Goal: Register for event/course

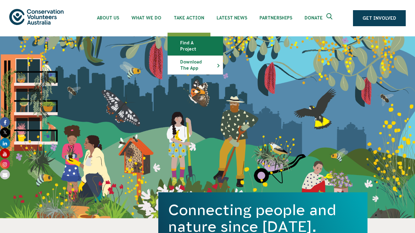
click at [194, 45] on link "Find a project" at bounding box center [195, 46] width 55 height 19
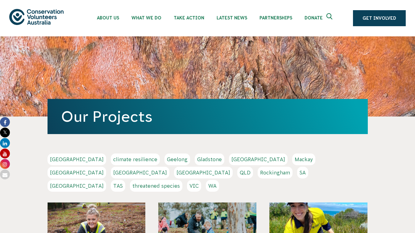
click at [233, 167] on link "Perth" at bounding box center [203, 173] width 59 height 12
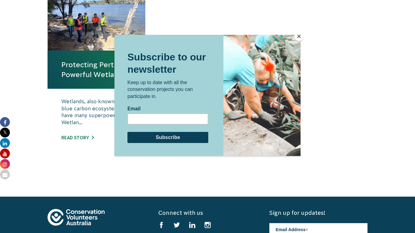
scroll to position [256, 0]
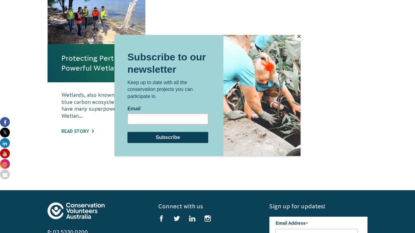
click at [298, 36] on button "Close" at bounding box center [298, 36] width 9 height 9
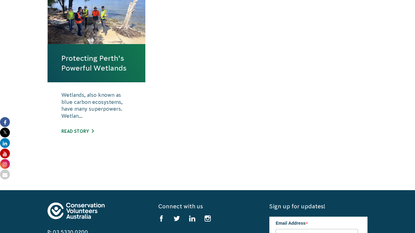
click at [107, 74] on h4 "Protecting Perth’s Powerful Wetlands" at bounding box center [97, 63] width 98 height 38
click at [97, 60] on link "Protecting Perth’s Powerful Wetlands" at bounding box center [96, 63] width 70 height 20
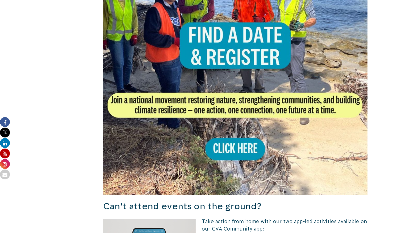
scroll to position [388, 0]
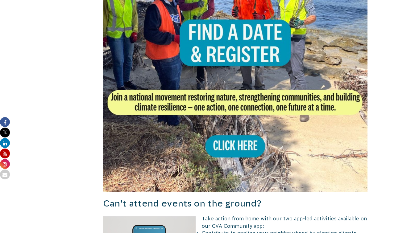
click at [243, 142] on img at bounding box center [235, 60] width 265 height 265
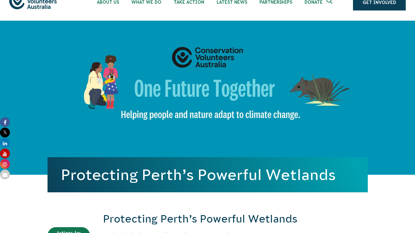
scroll to position [0, 0]
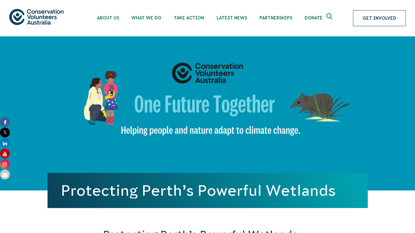
click at [371, 22] on link "Get Involved" at bounding box center [379, 18] width 53 height 16
